Goal: Find specific page/section: Find specific page/section

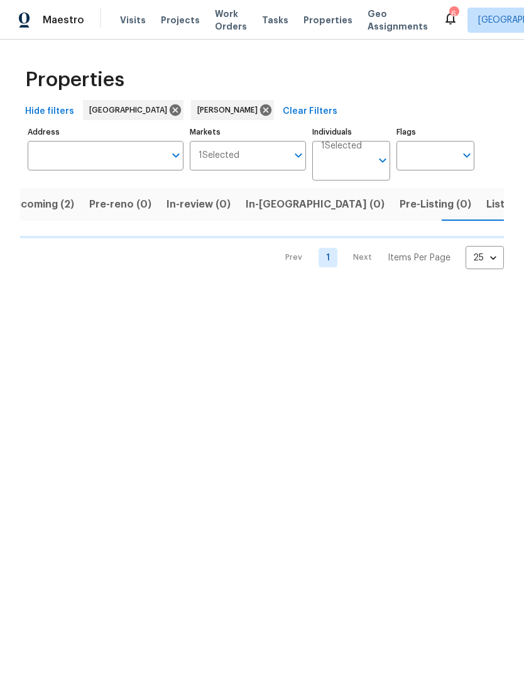
scroll to position [0, 21]
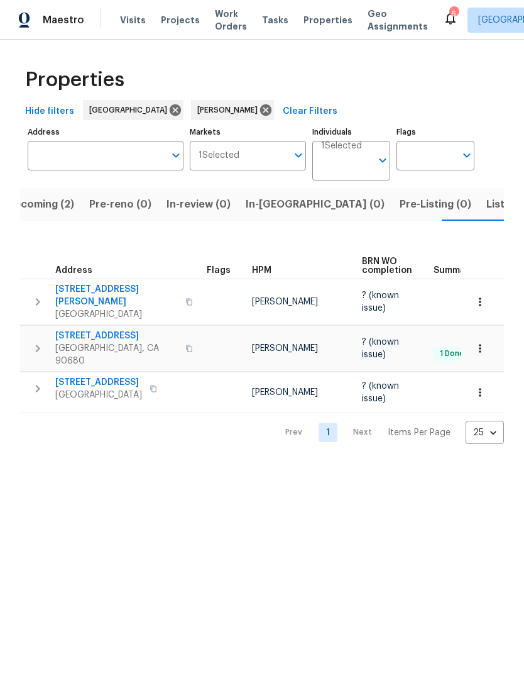
click at [487, 204] on span "Listed (6)" at bounding box center [511, 204] width 48 height 18
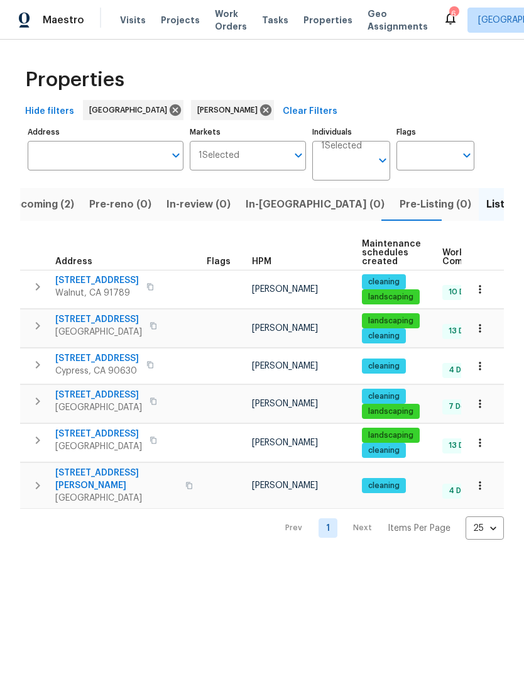
click at [185, 481] on icon "button" at bounding box center [189, 485] width 8 height 8
click at [157, 443] on icon "button" at bounding box center [154, 440] width 8 height 8
click at [157, 326] on icon "button" at bounding box center [154, 326] width 8 height 8
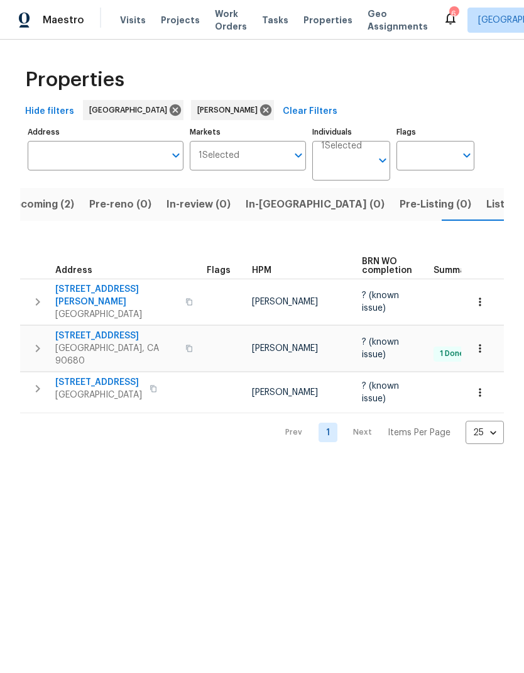
click at [487, 211] on span "Listed (6)" at bounding box center [511, 204] width 48 height 18
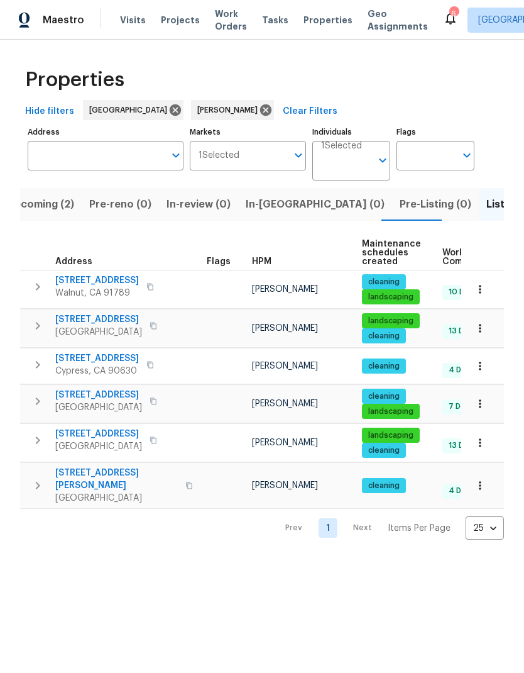
click at [62, 203] on span "Upcoming (2)" at bounding box center [40, 204] width 67 height 18
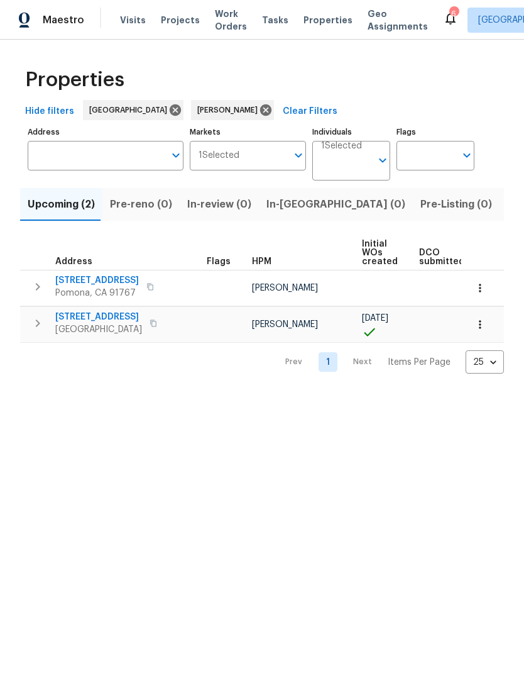
click at [507, 203] on span "Listed (6)" at bounding box center [531, 204] width 48 height 18
